Goal: Task Accomplishment & Management: Manage account settings

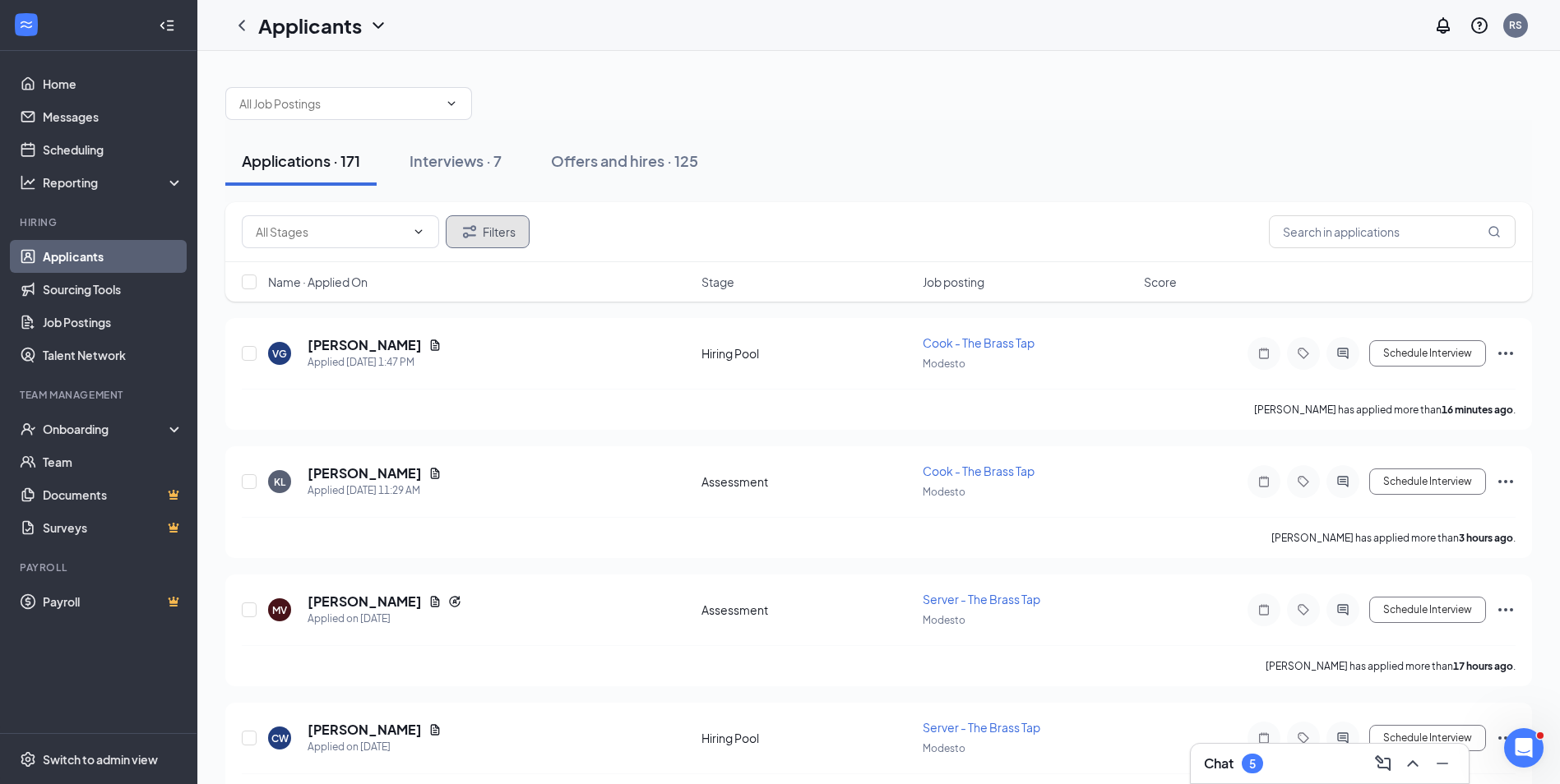
click at [510, 239] on button "Filters" at bounding box center [487, 232] width 84 height 33
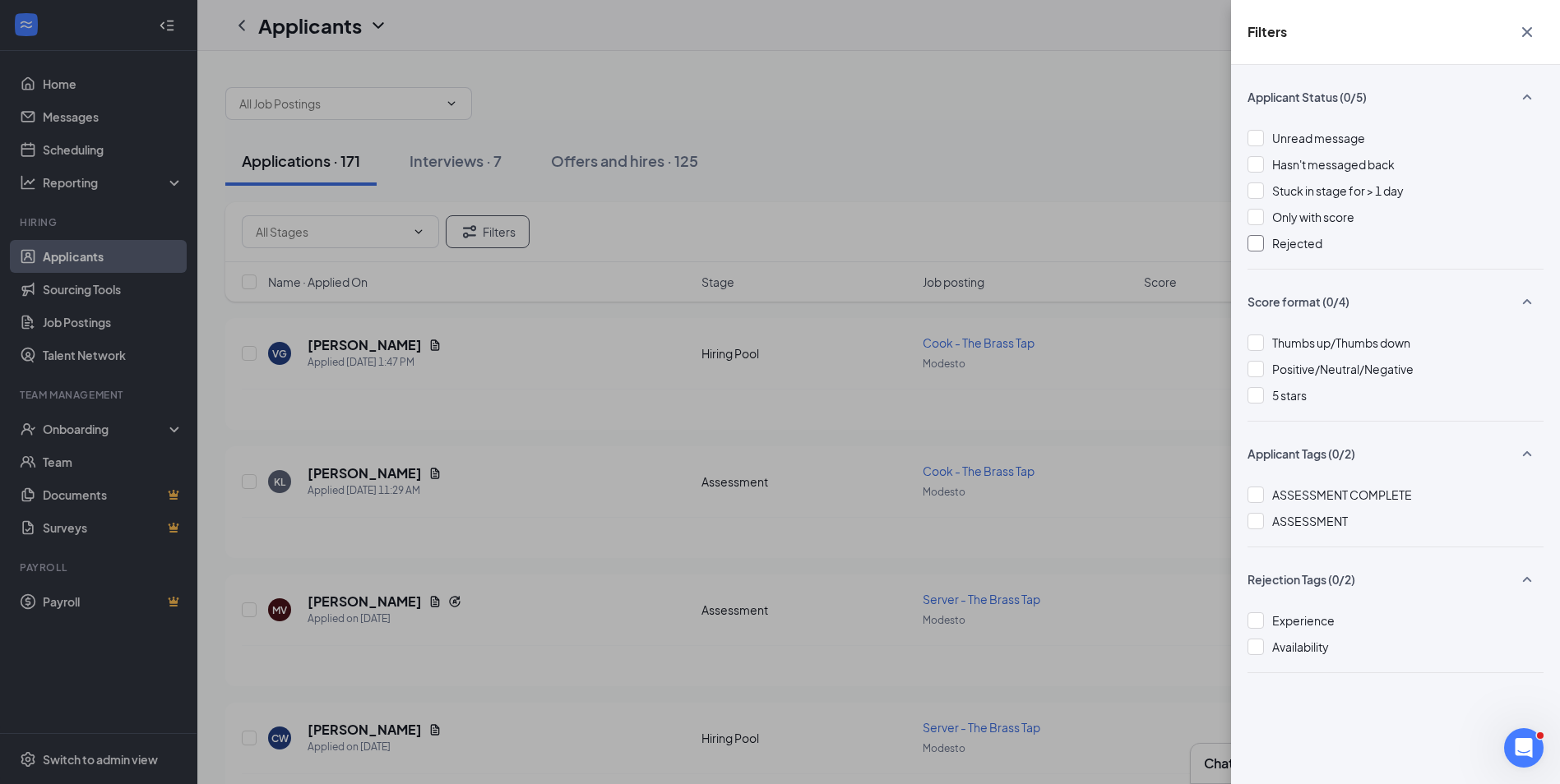
click at [1258, 247] on div at bounding box center [1256, 243] width 17 height 17
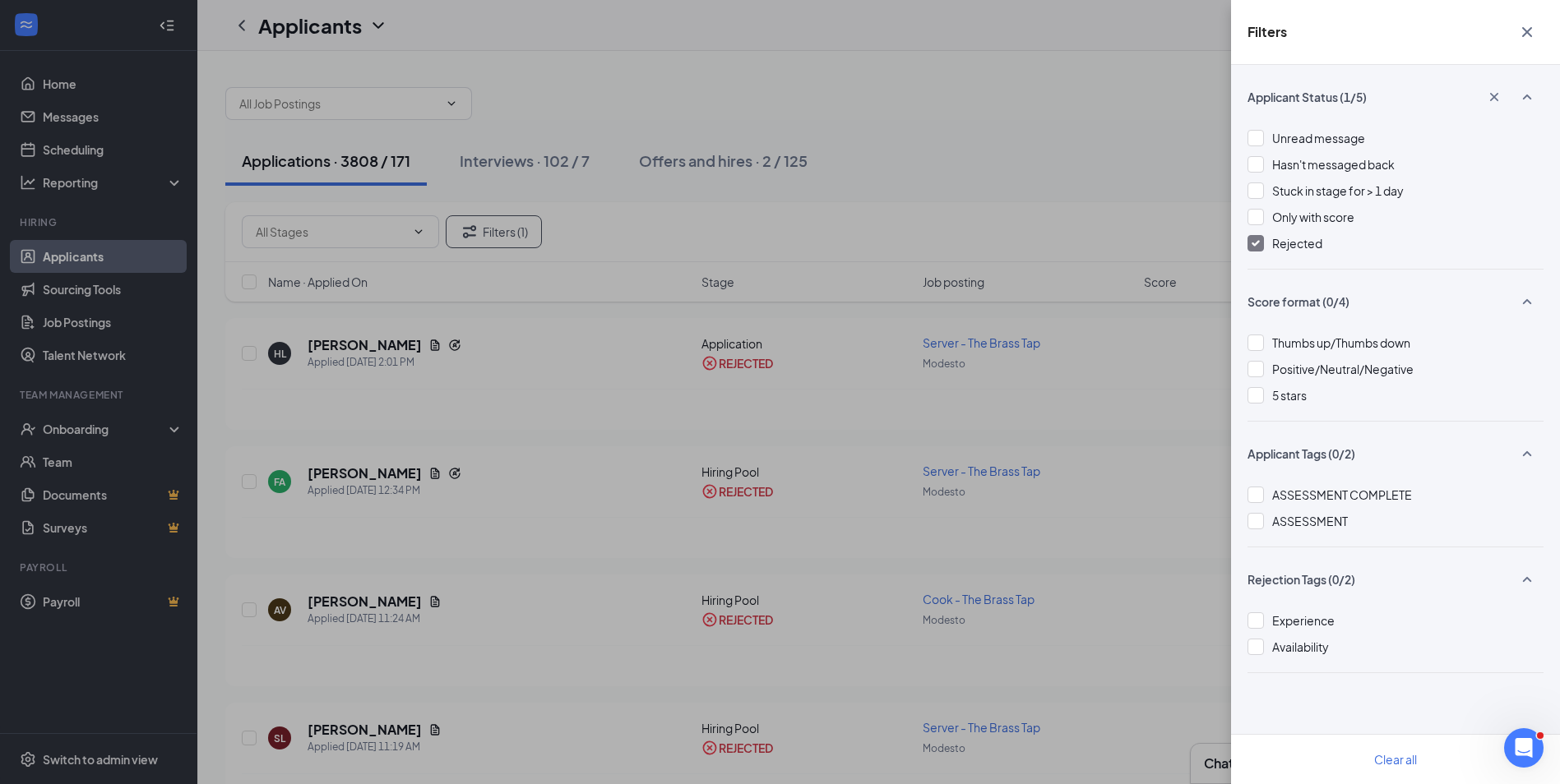
click at [1529, 33] on icon "Cross" at bounding box center [1526, 32] width 10 height 10
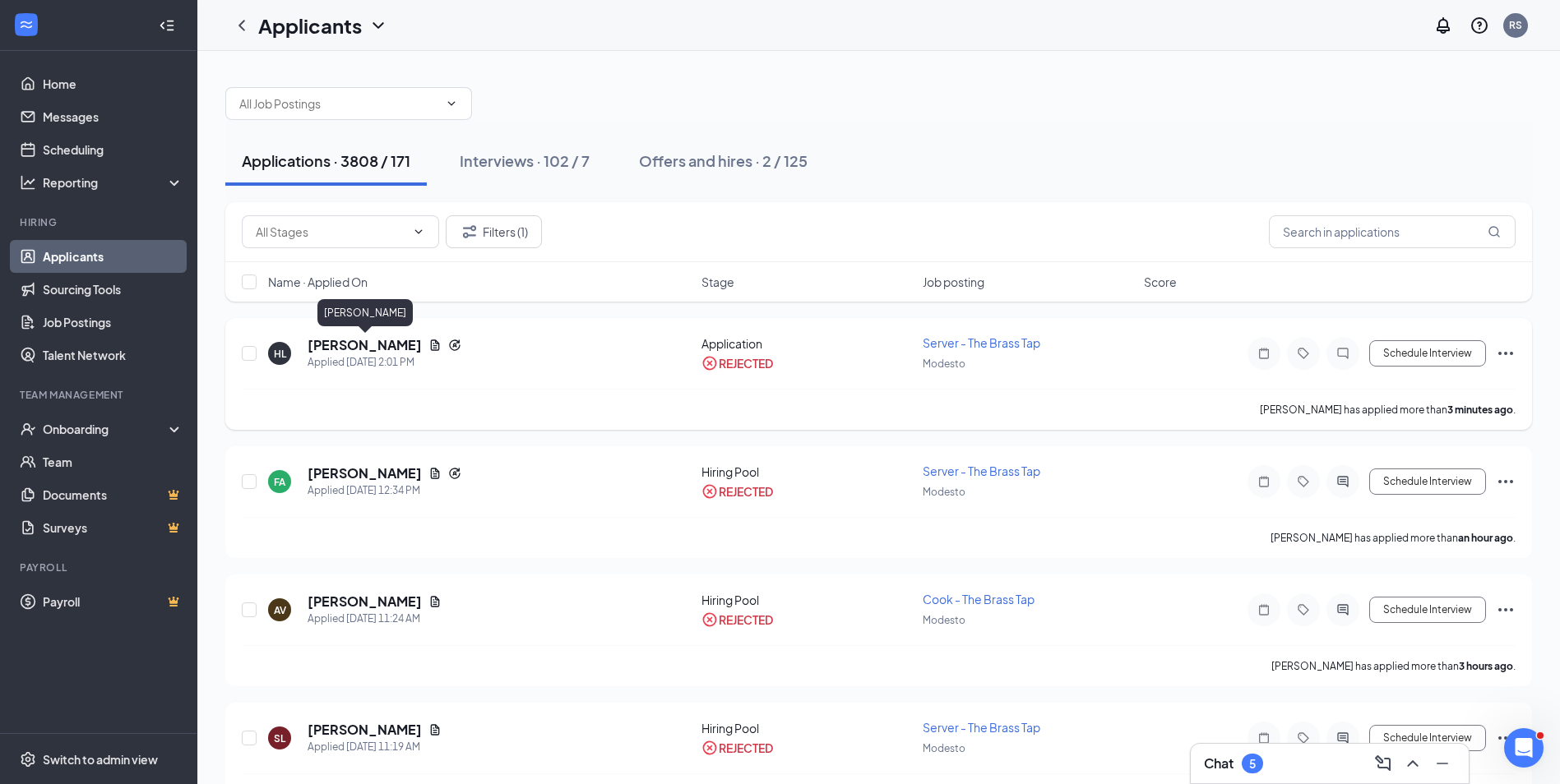
click at [379, 346] on h5 "[PERSON_NAME]" at bounding box center [364, 345] width 114 height 18
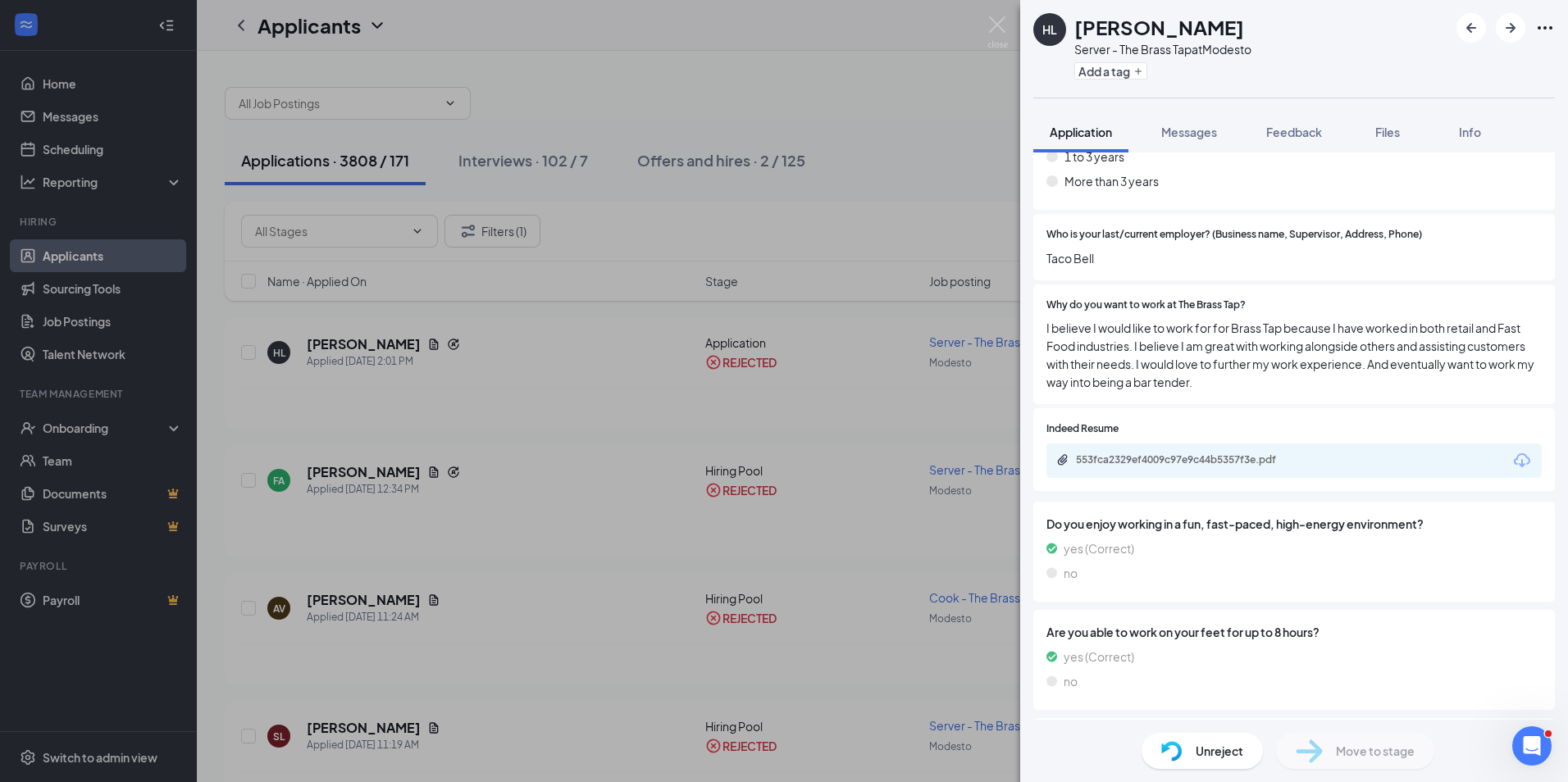
scroll to position [545, 0]
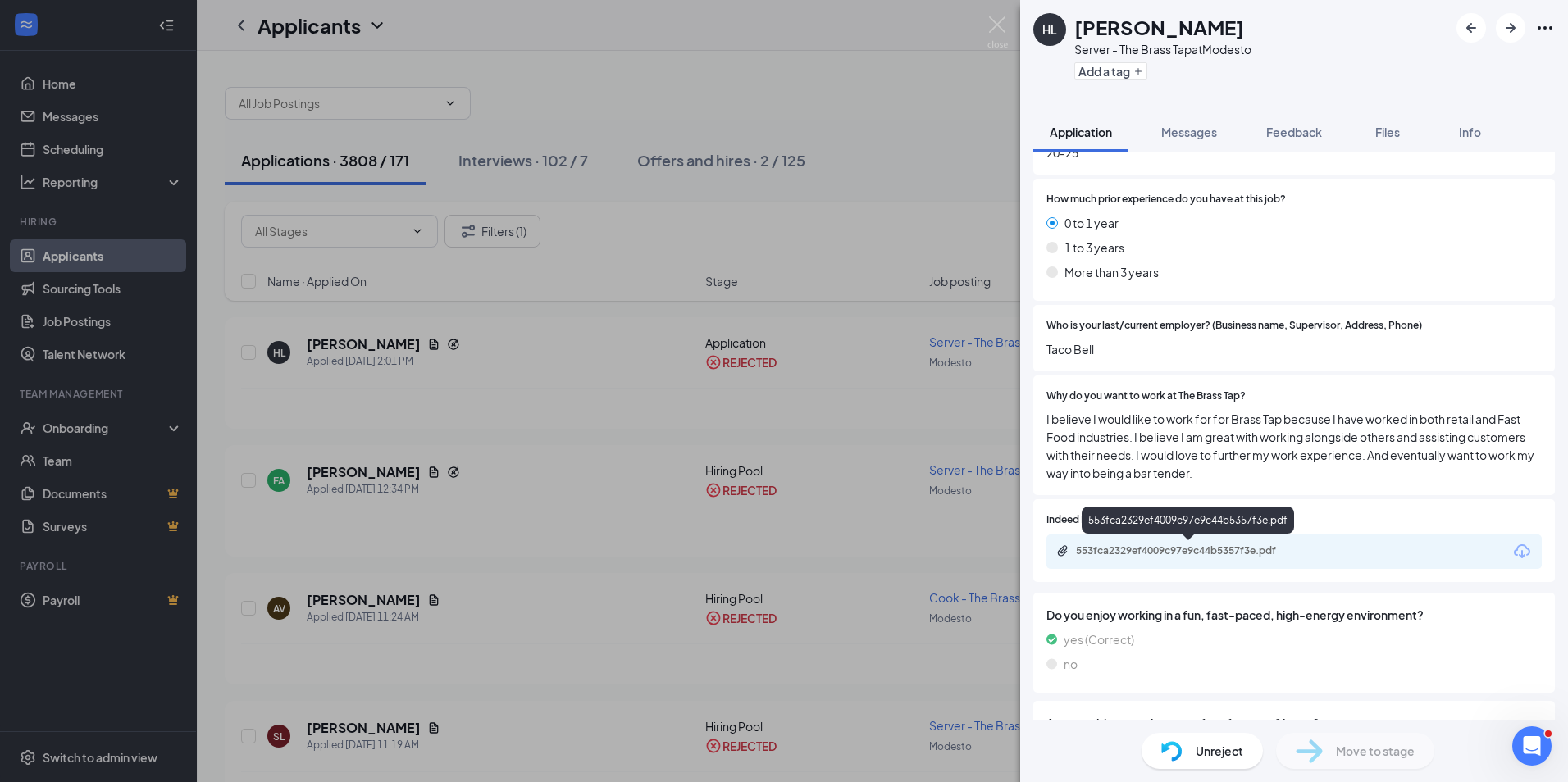
click at [1174, 555] on div "553fca2329ef4009c97e9c44b5357f3e.pdf" at bounding box center [1191, 550] width 229 height 13
click at [993, 18] on img at bounding box center [997, 33] width 20 height 32
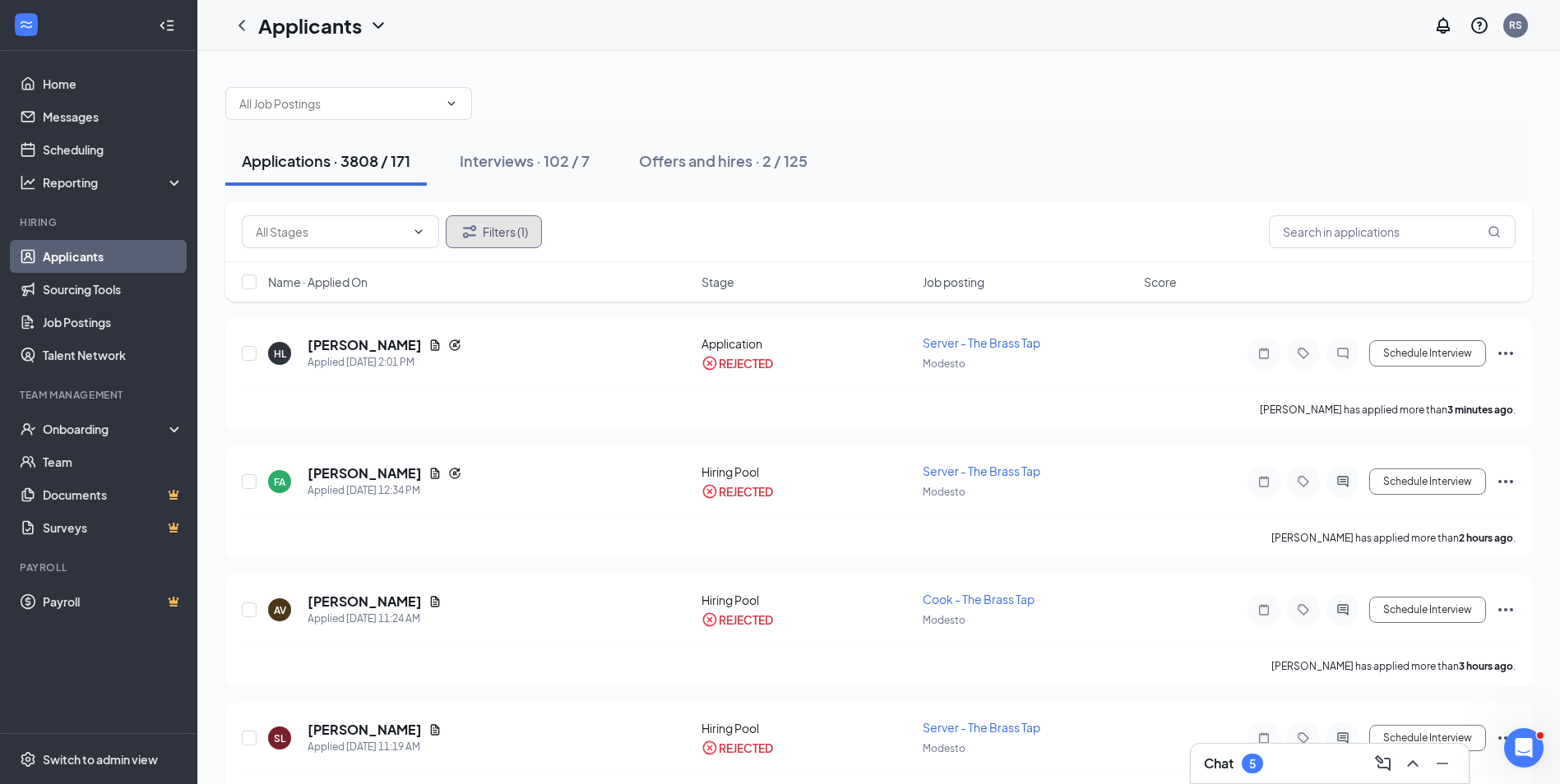
click at [505, 232] on button "Filters (1)" at bounding box center [493, 232] width 96 height 33
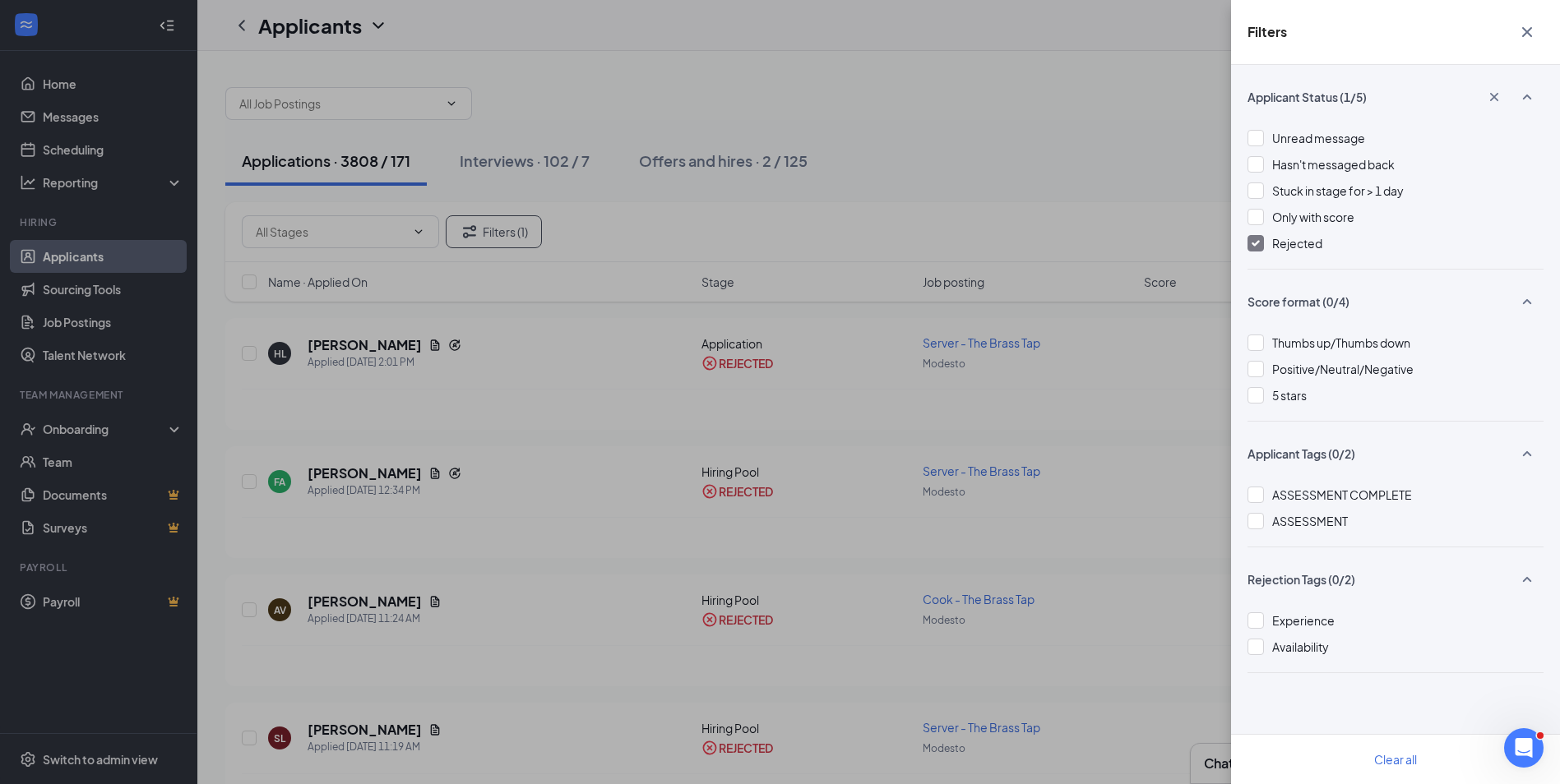
click at [1250, 247] on div at bounding box center [1256, 243] width 17 height 17
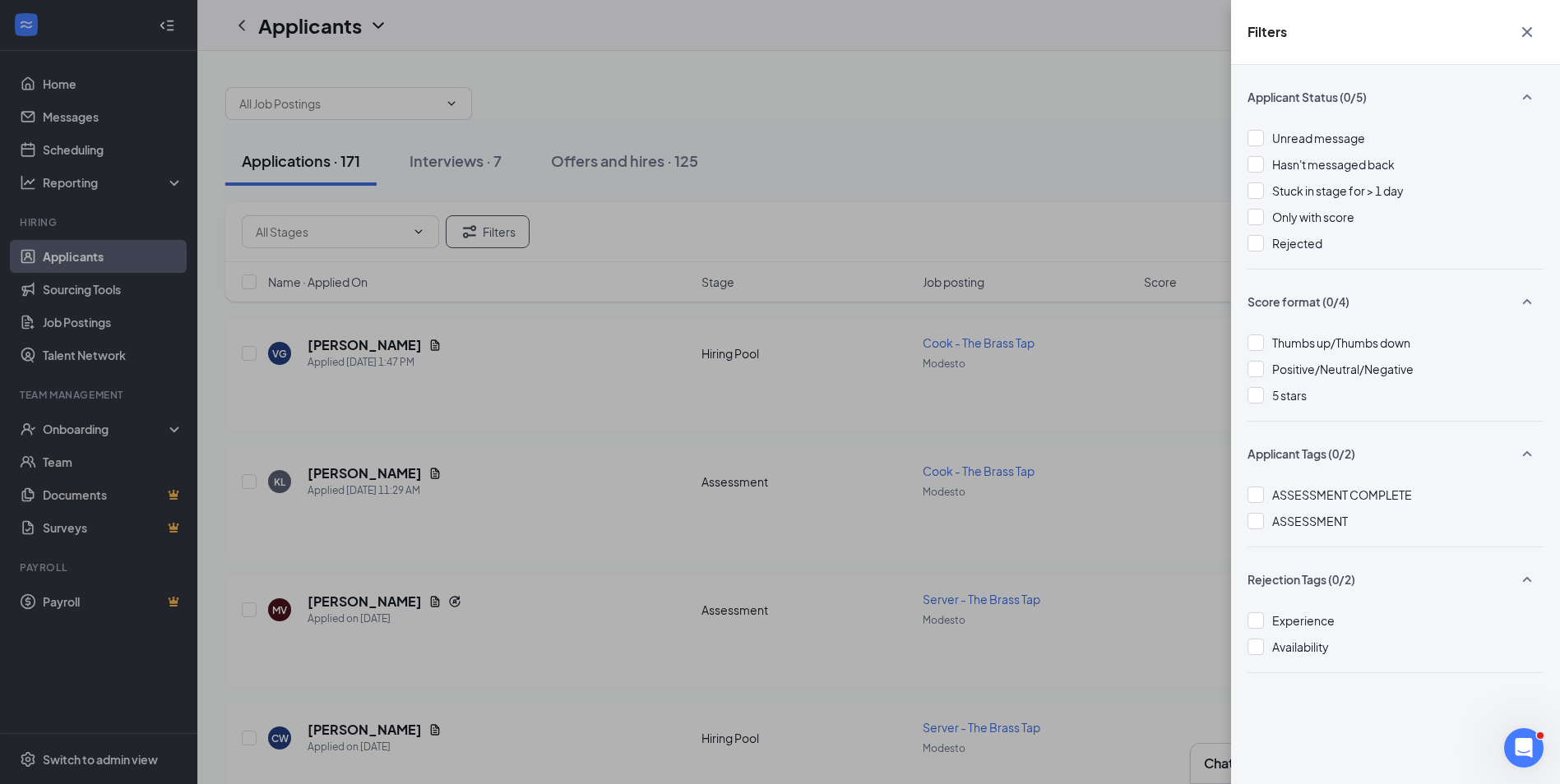
click at [1021, 165] on div "Filters Applicant Status (0/5) Unread message Hasn't messaged back Stuck in sta…" at bounding box center [780, 392] width 1560 height 784
click at [1527, 32] on icon "Cross" at bounding box center [1526, 32] width 10 height 10
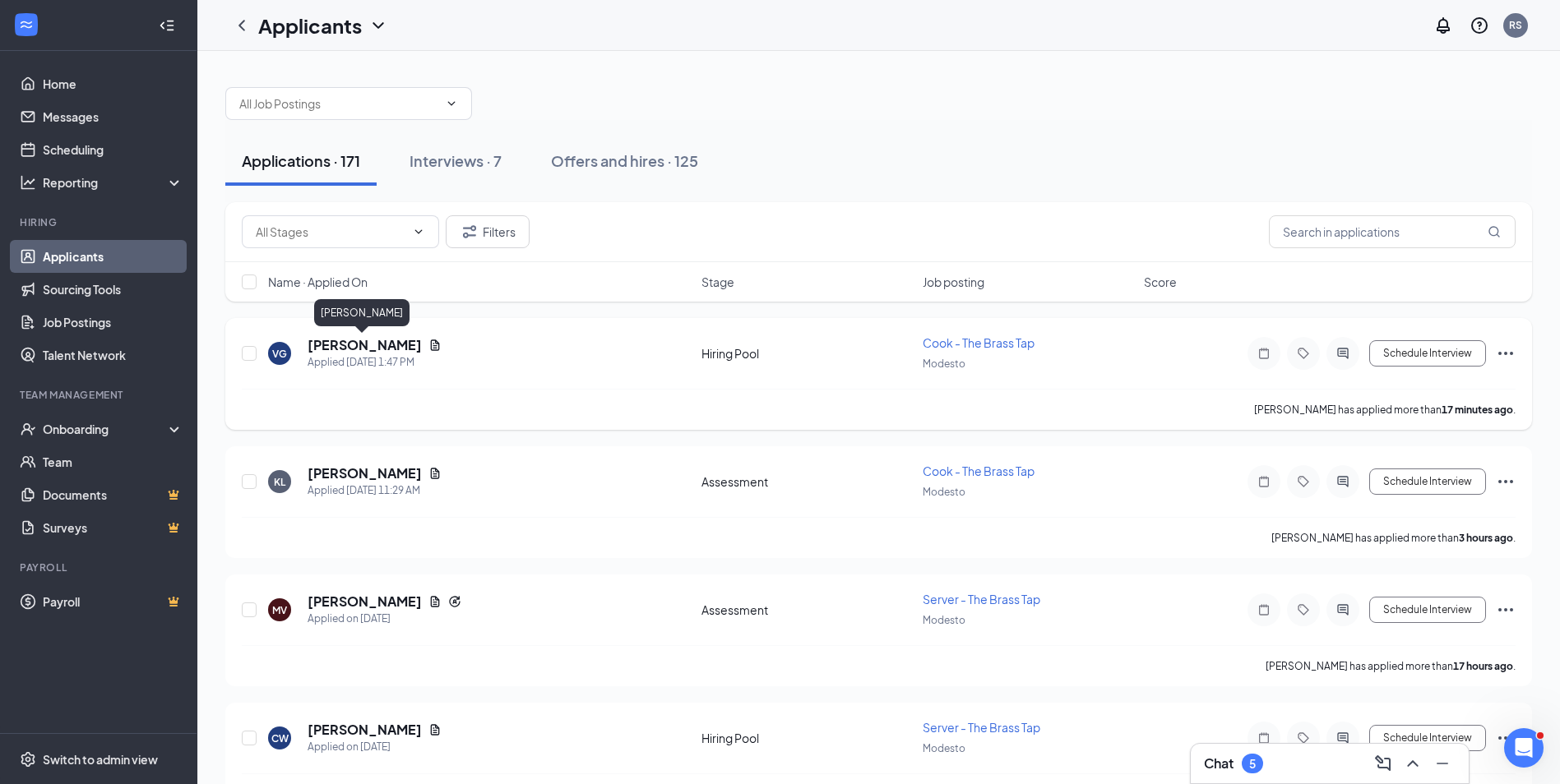
click at [379, 343] on h5 "[PERSON_NAME]" at bounding box center [364, 345] width 114 height 18
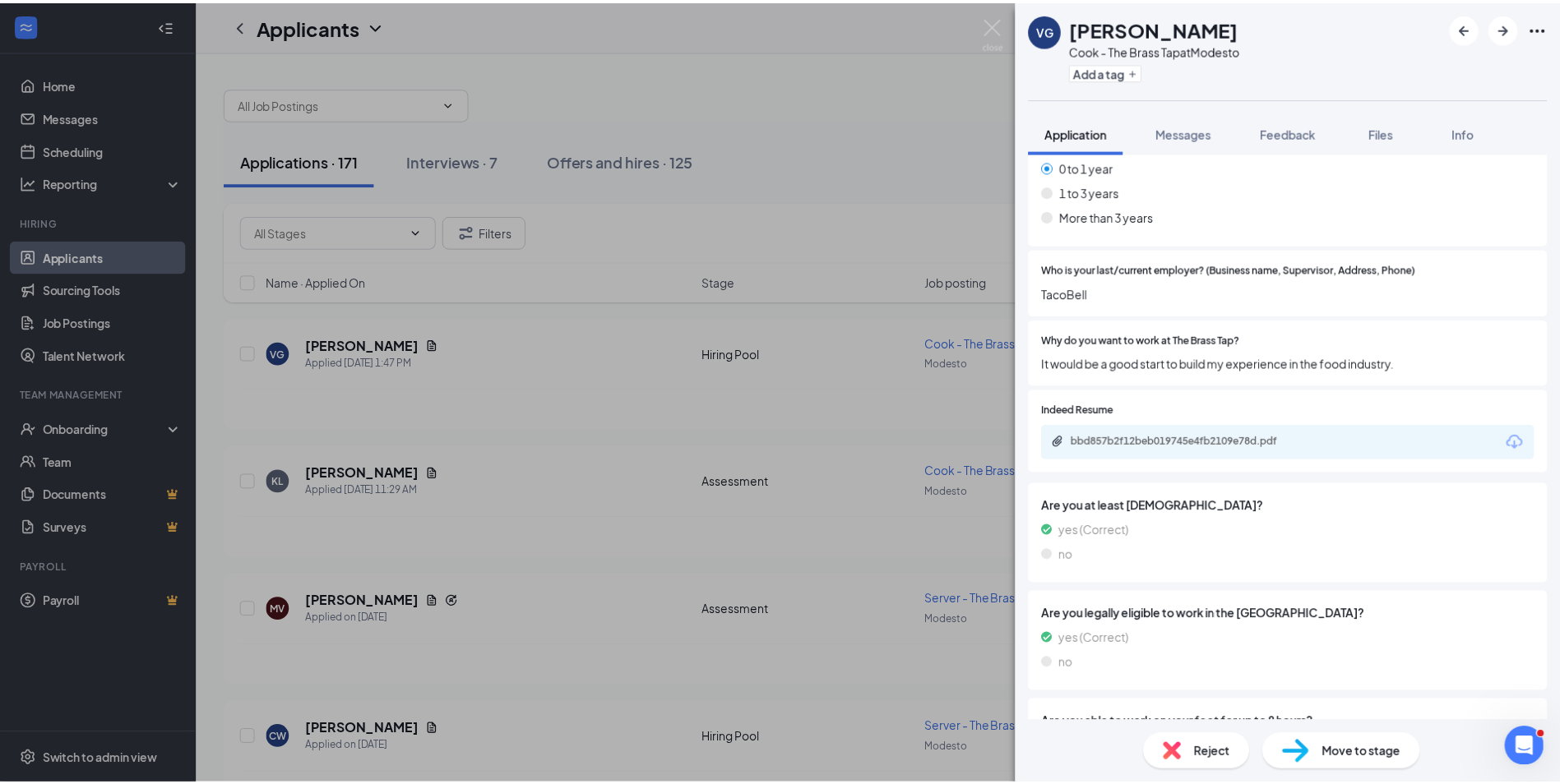
scroll to position [575, 0]
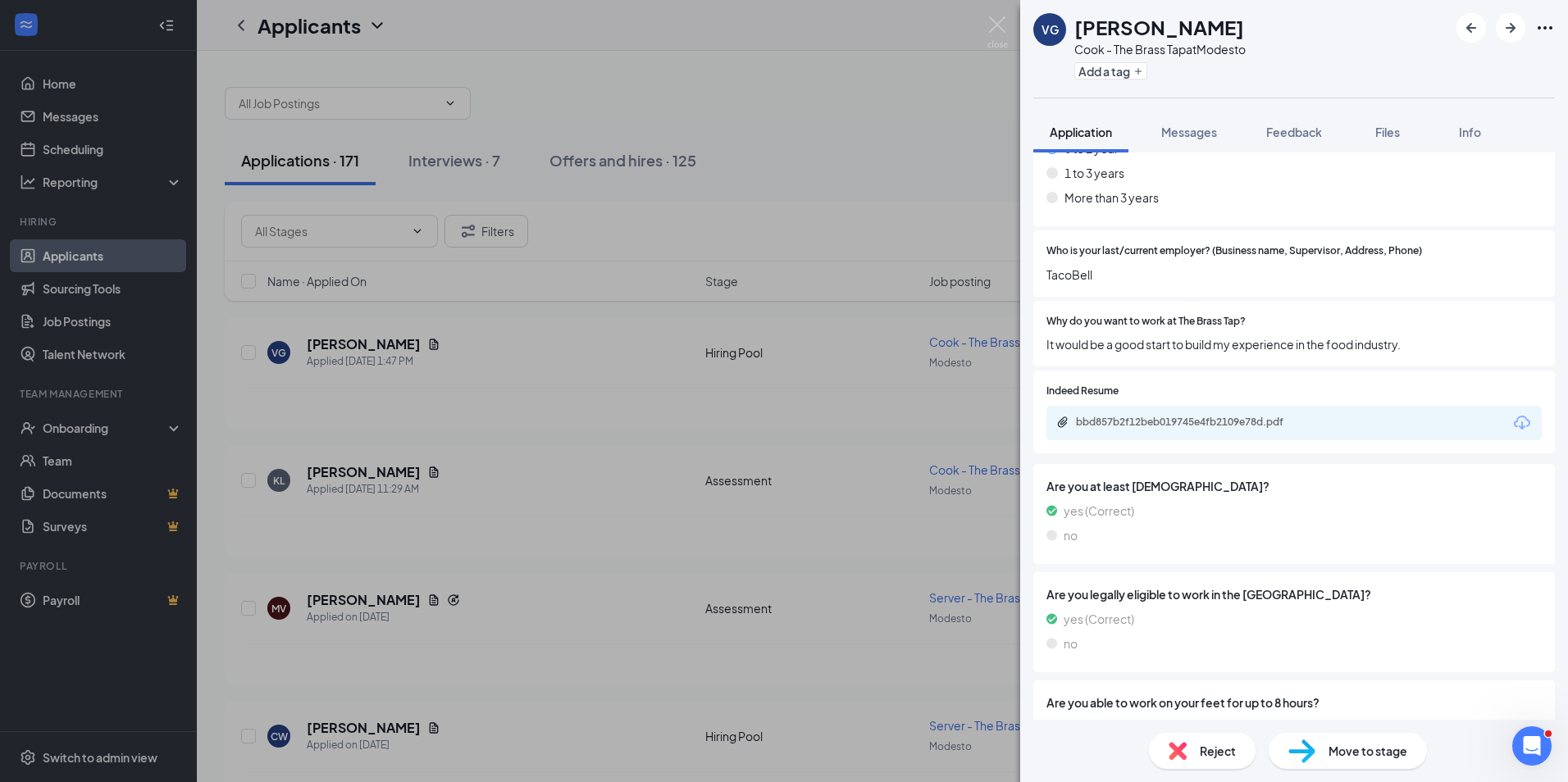
click at [1131, 427] on div "bbd857b2f12beb019745e4fb2109e78d.pdf" at bounding box center [1191, 421] width 229 height 13
click at [995, 21] on img at bounding box center [997, 33] width 20 height 32
